Goal: Transaction & Acquisition: Purchase product/service

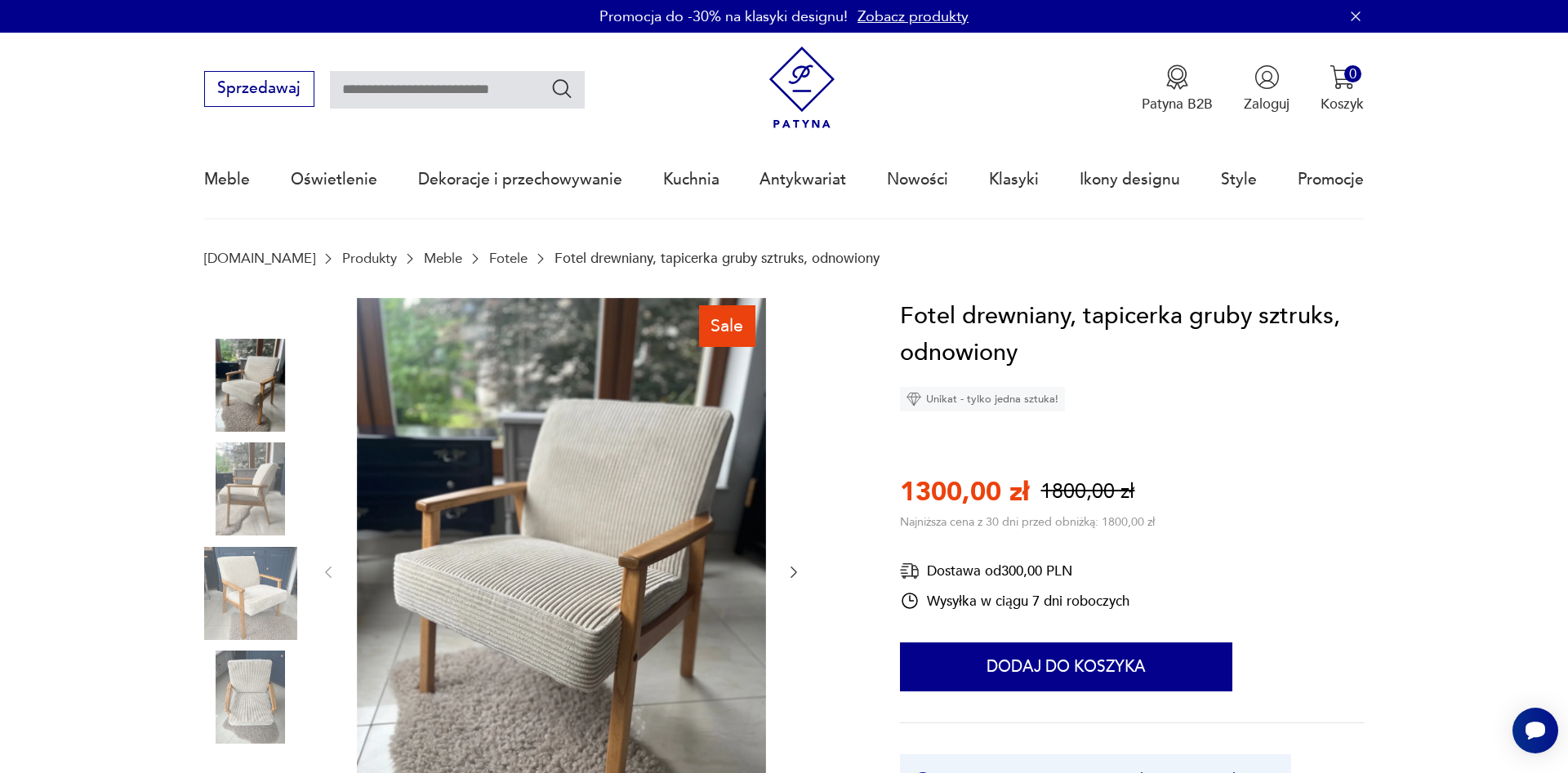
click at [246, 493] on img at bounding box center [251, 489] width 93 height 93
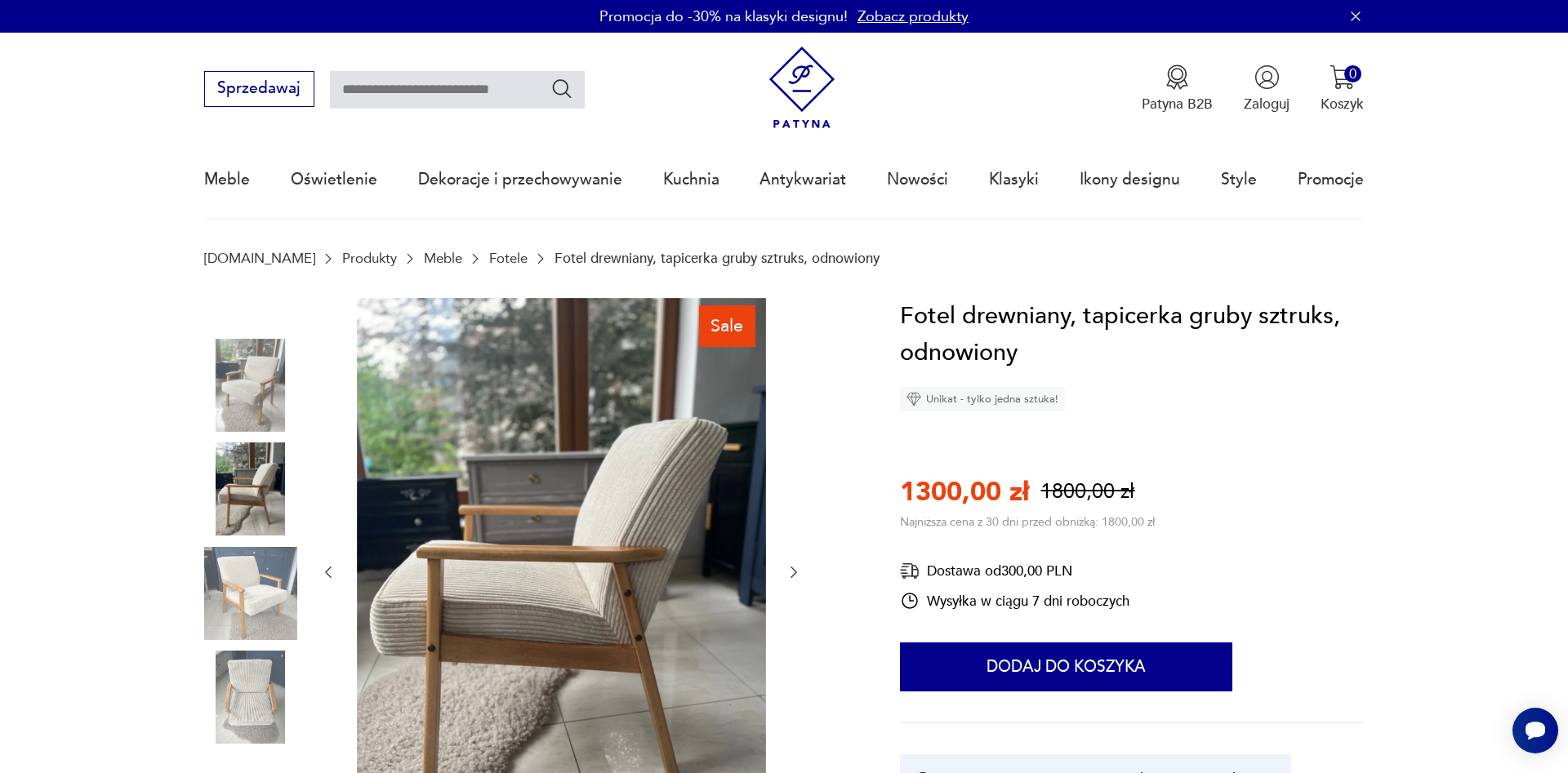
scroll to position [222, 0]
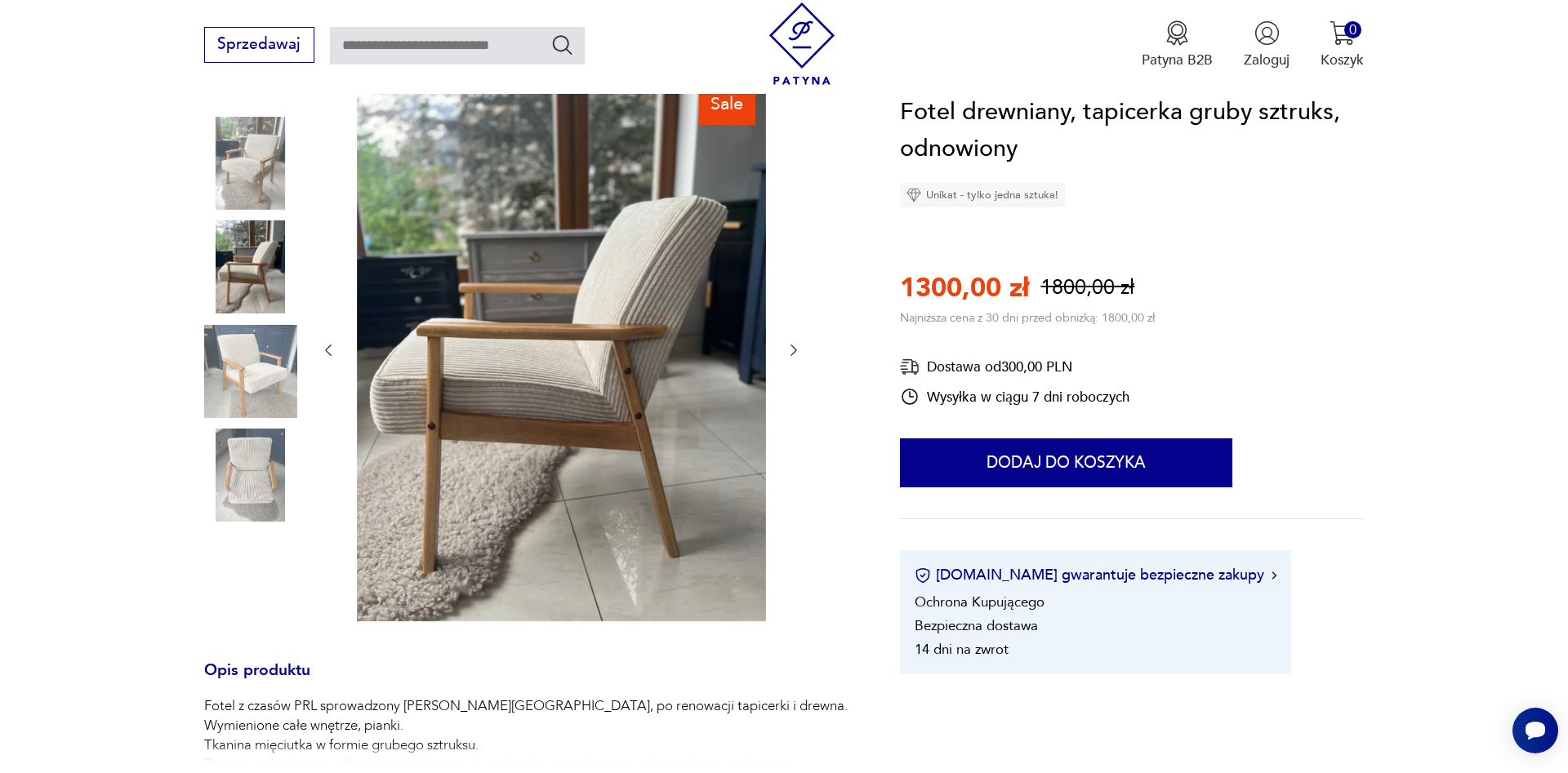
click at [273, 480] on img at bounding box center [251, 475] width 93 height 93
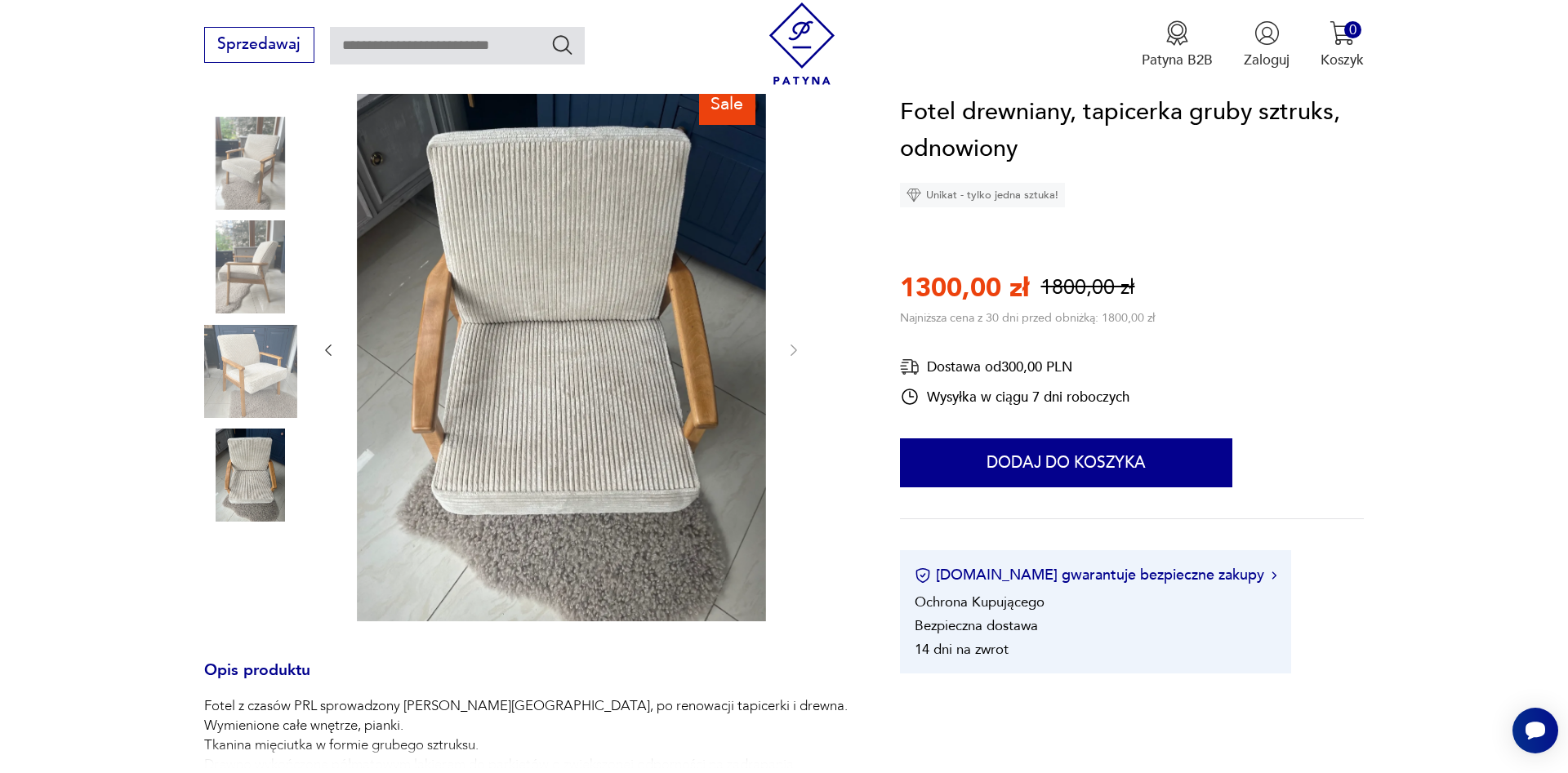
click at [254, 373] on img at bounding box center [251, 371] width 93 height 93
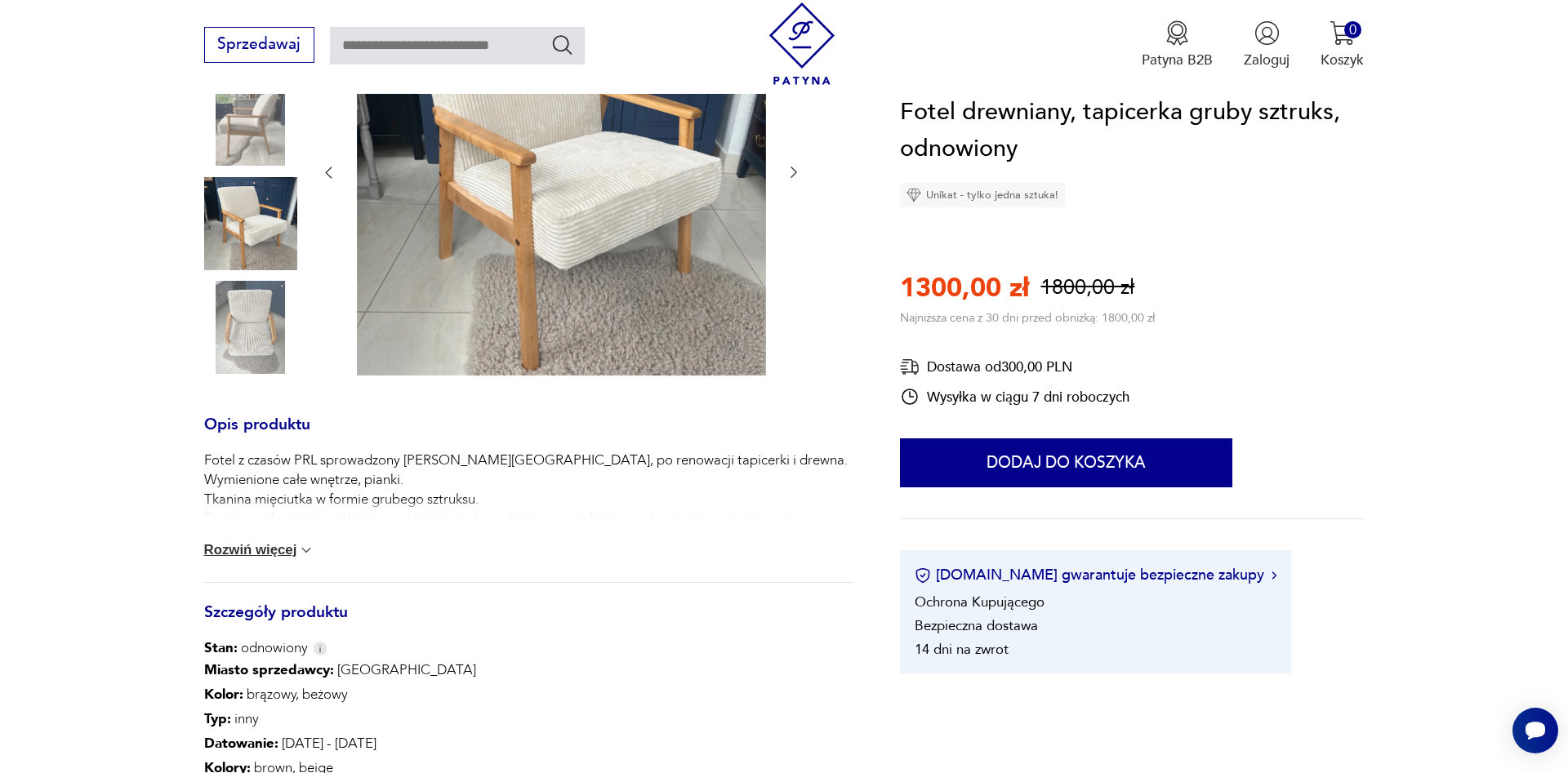
scroll to position [445, 0]
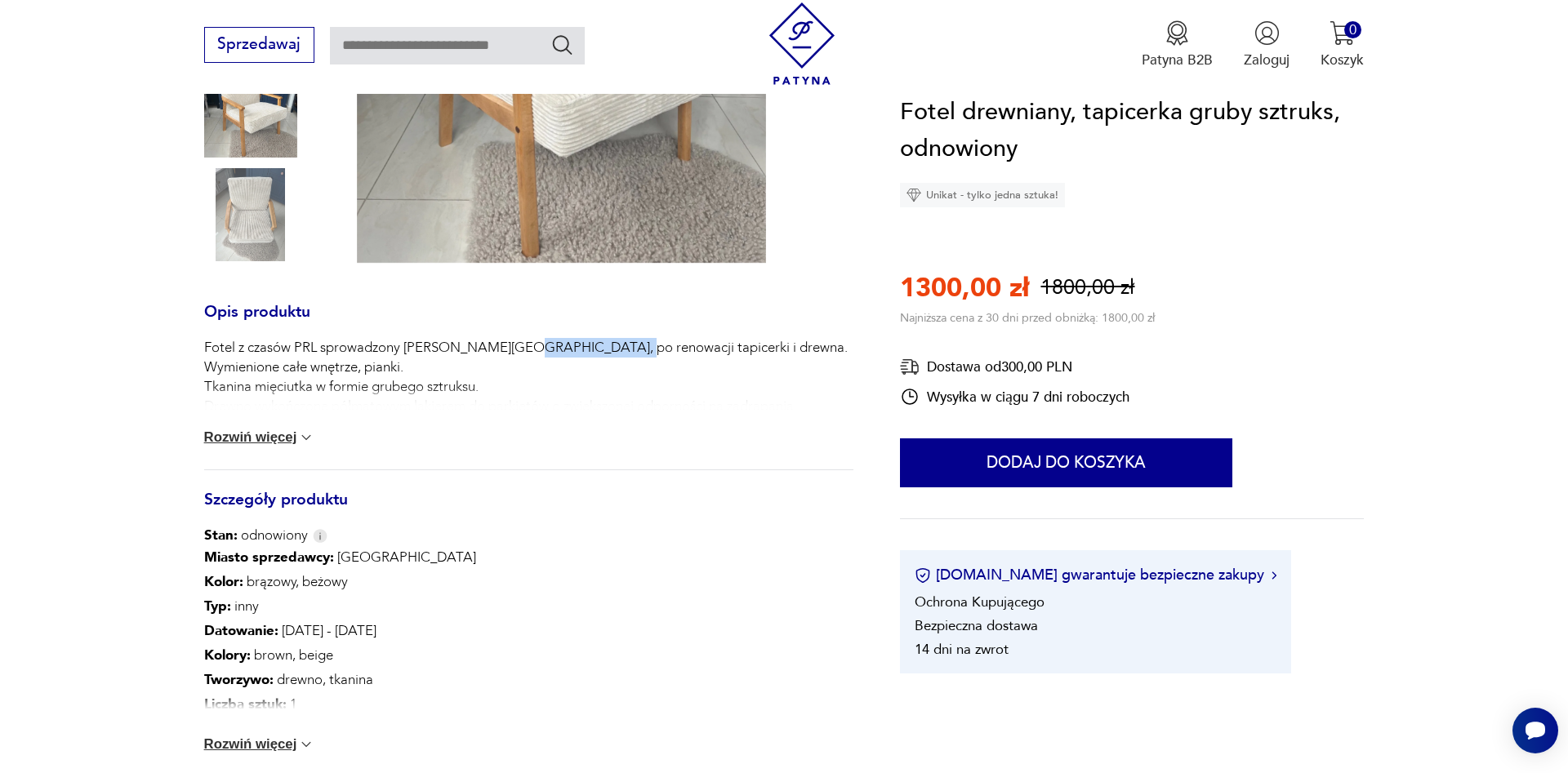
drag, startPoint x: 531, startPoint y: 351, endPoint x: 600, endPoint y: 351, distance: 69.0
click at [600, 351] on p "Fotel z czasów PRL sprowadzony z Niemiec, po renowacji tapicerki i drewna. Wymi…" at bounding box center [526, 378] width 644 height 79
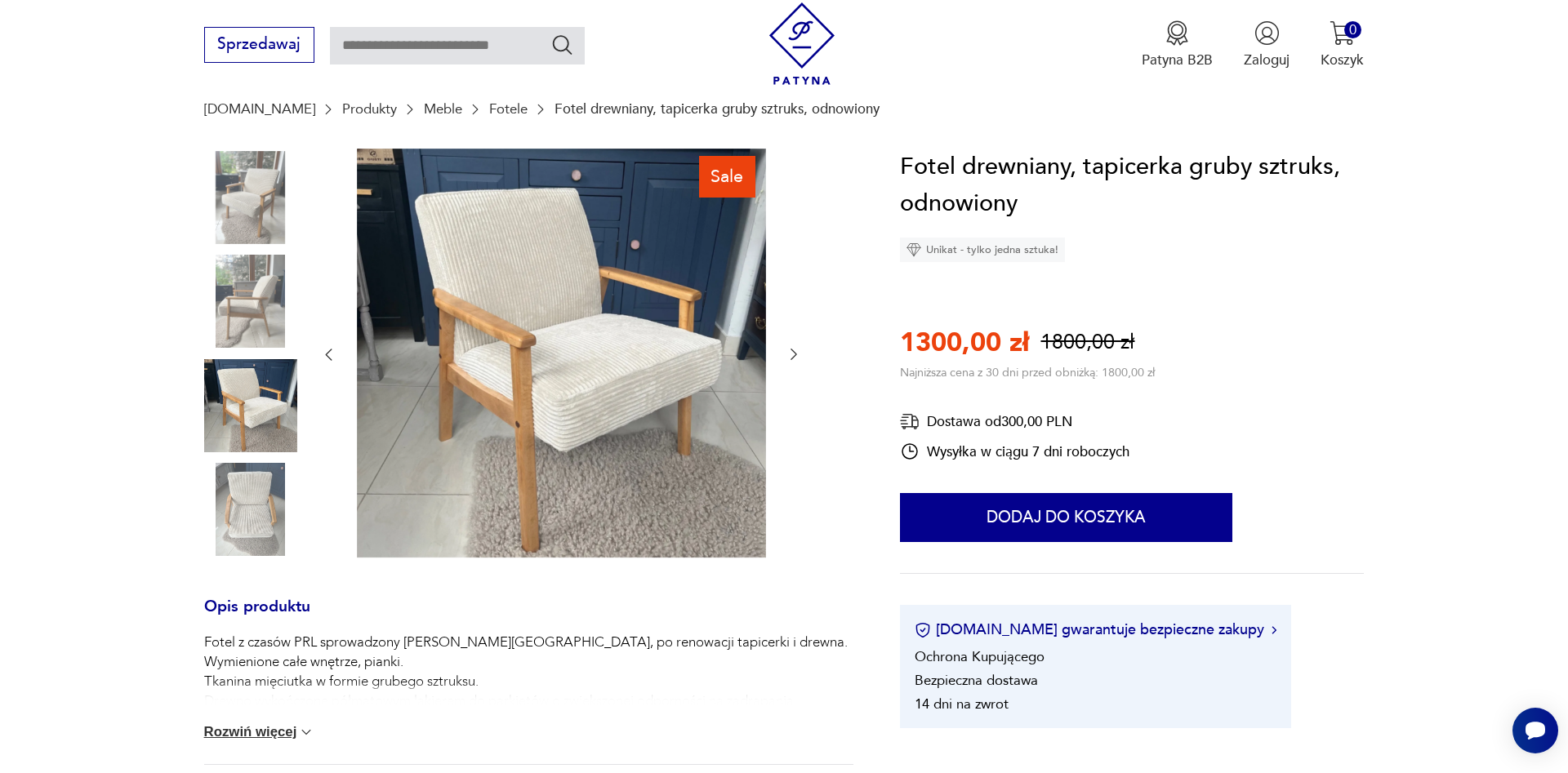
scroll to position [222, 0]
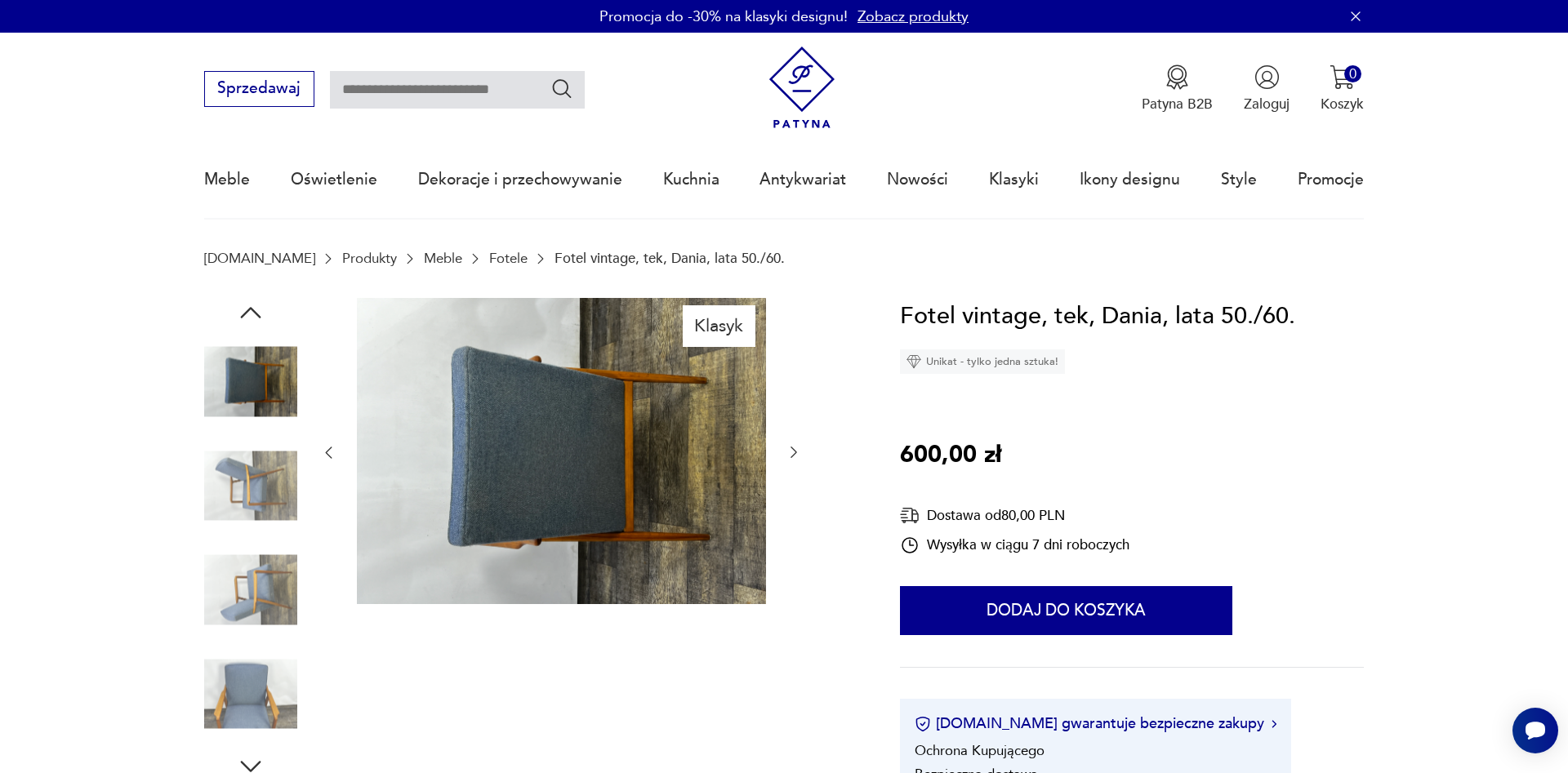
click at [279, 590] on img at bounding box center [251, 590] width 93 height 93
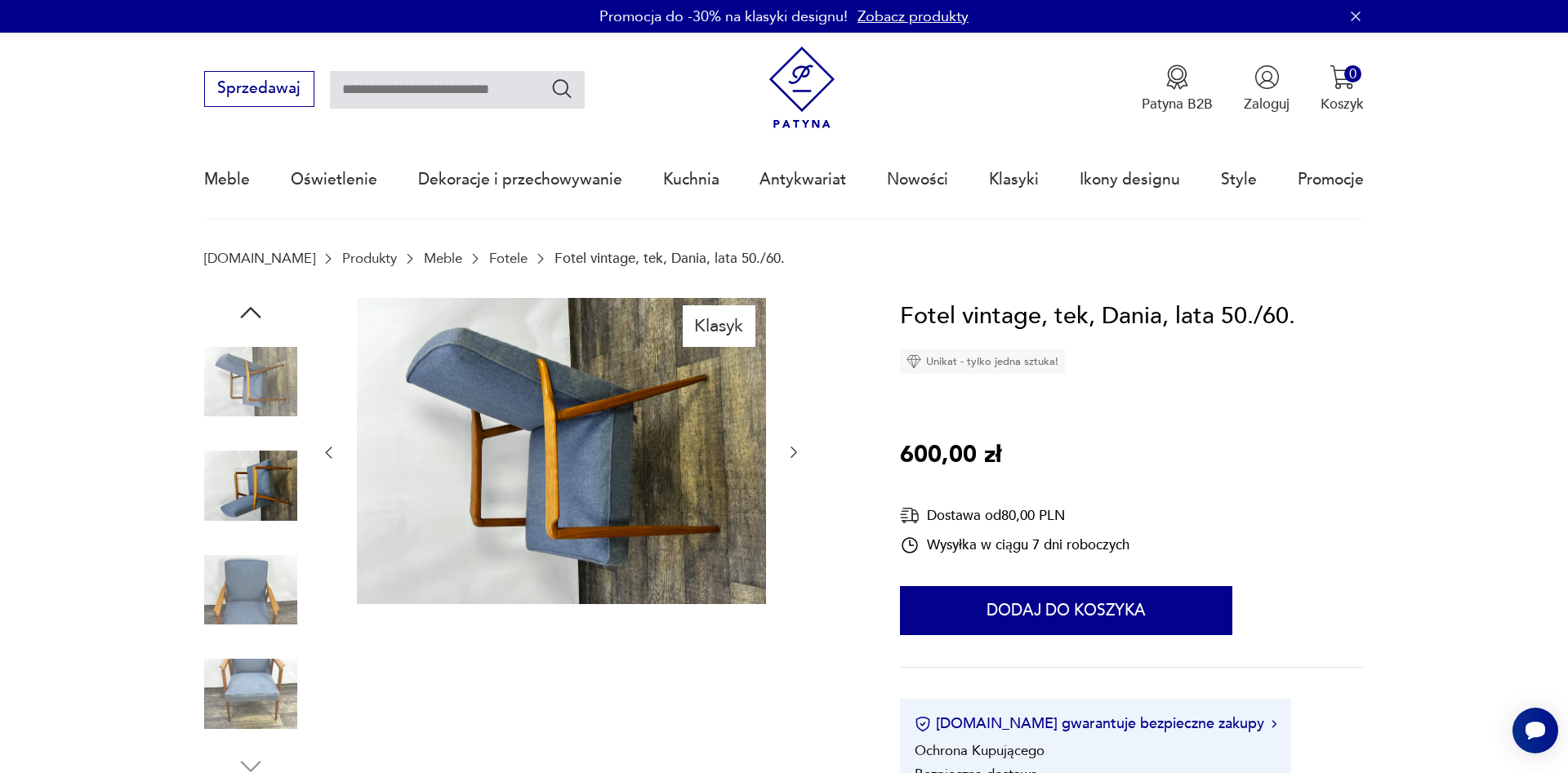
click at [279, 662] on img at bounding box center [251, 694] width 93 height 93
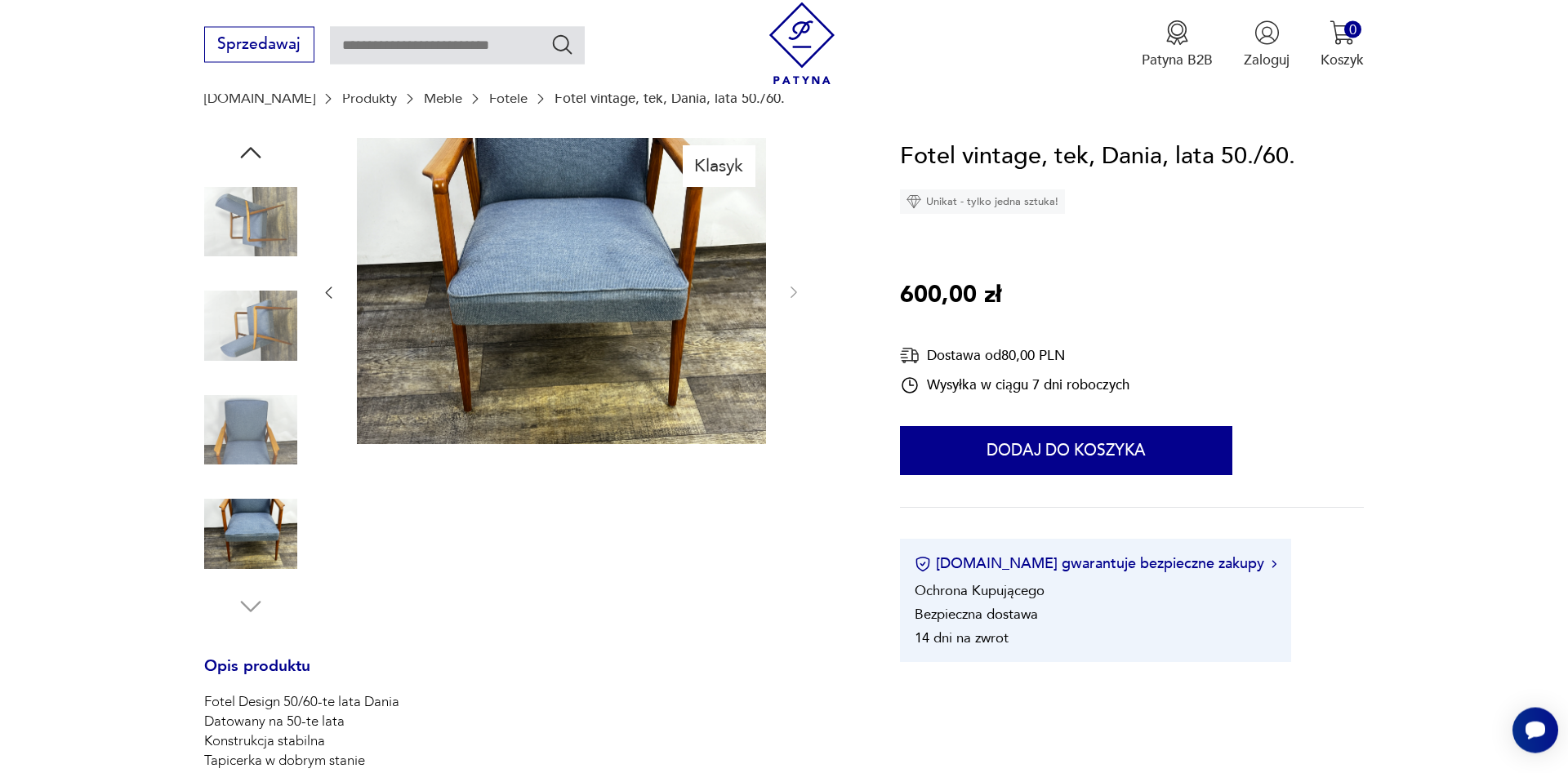
scroll to position [222, 0]
